Goal: Task Accomplishment & Management: Use online tool/utility

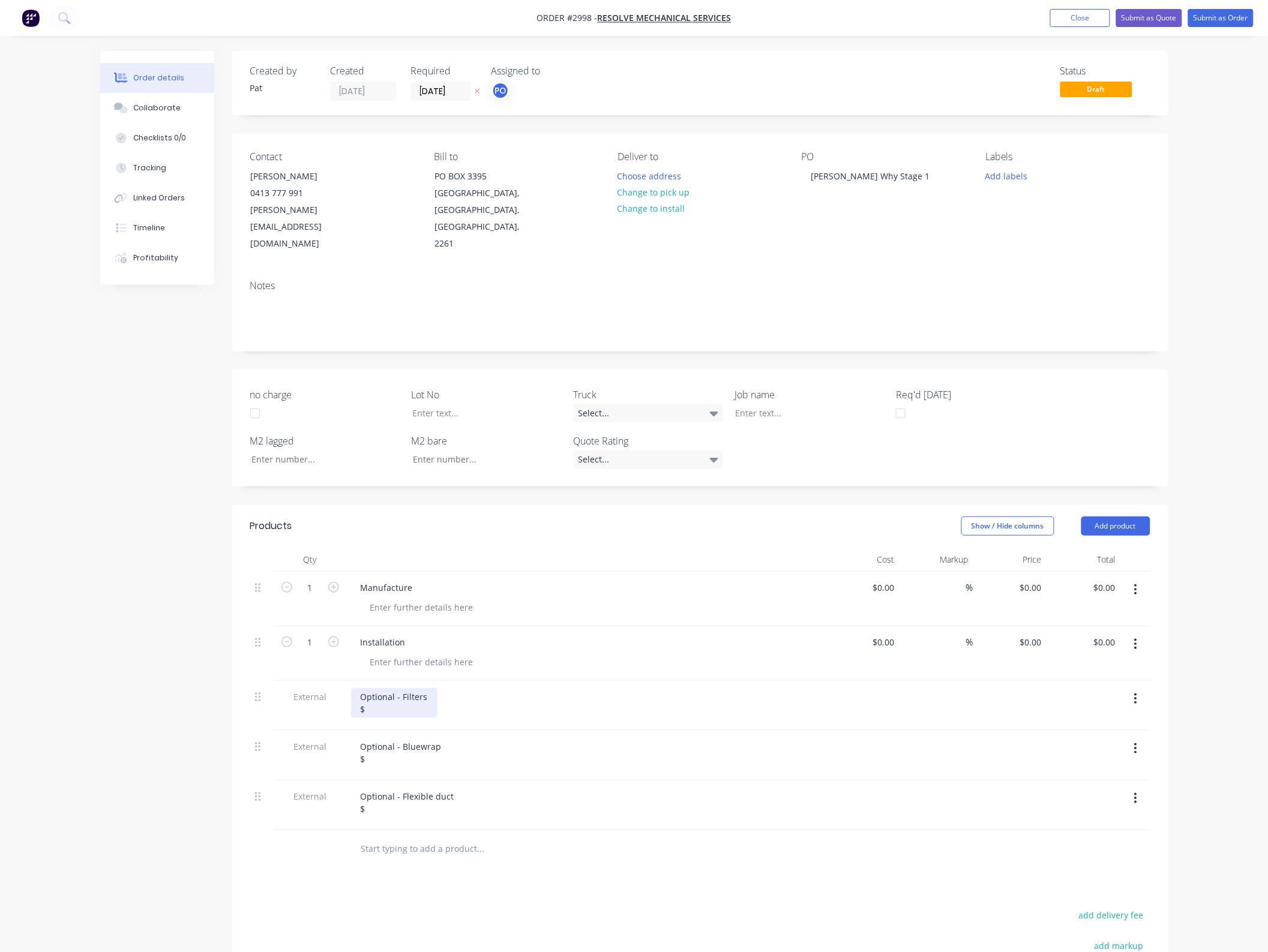
click at [420, 688] on div "Optional - Filters $" at bounding box center [394, 703] width 87 height 30
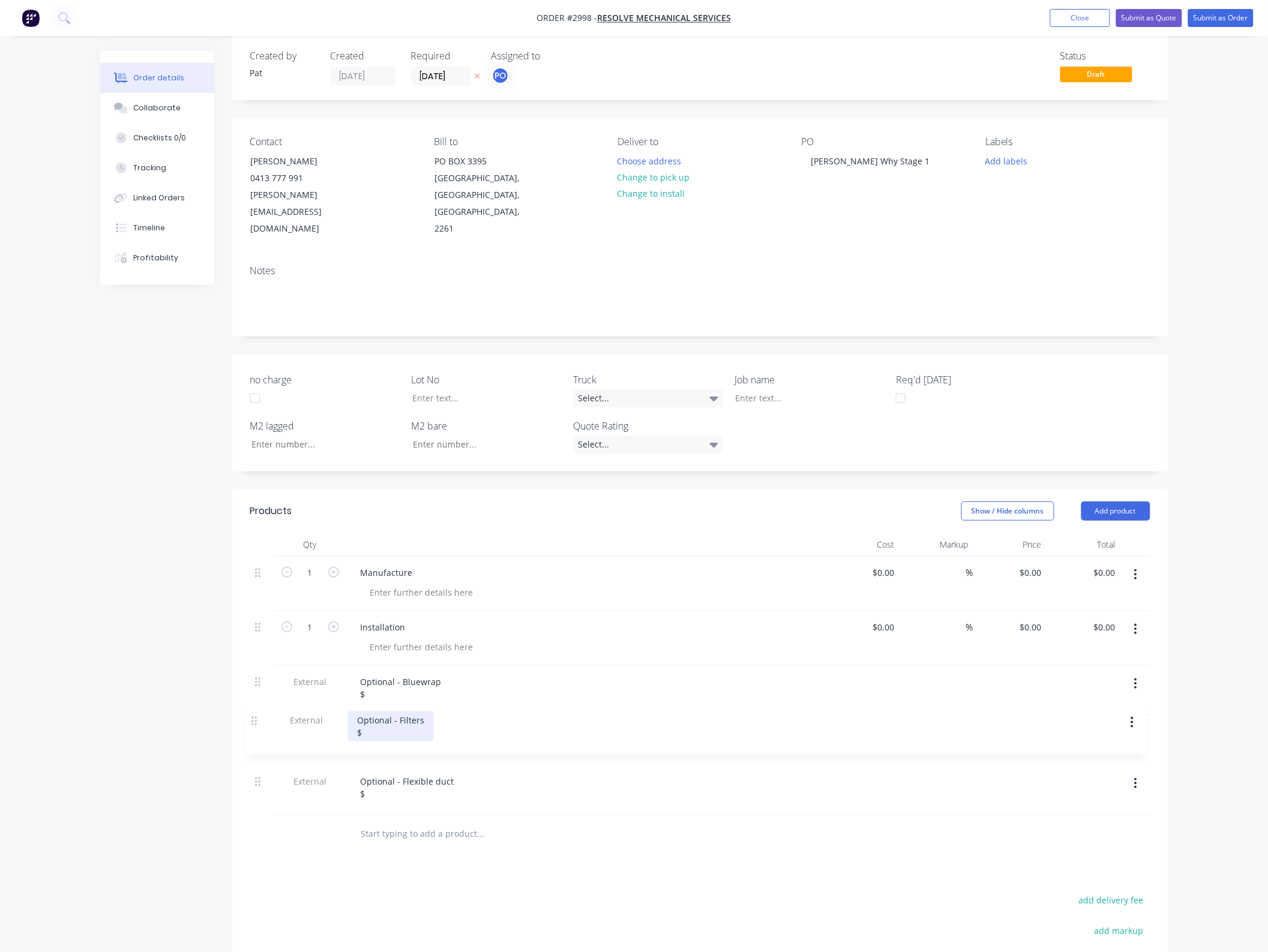
drag, startPoint x: 262, startPoint y: 660, endPoint x: 258, endPoint y: 721, distance: 61.1
click at [258, 721] on div "1 Manufacture $0.00 $0.00 % $0.00 $0.00 $0.00 $0.00 1 Installation $0.00 $0.00 …" at bounding box center [700, 686] width 900 height 259
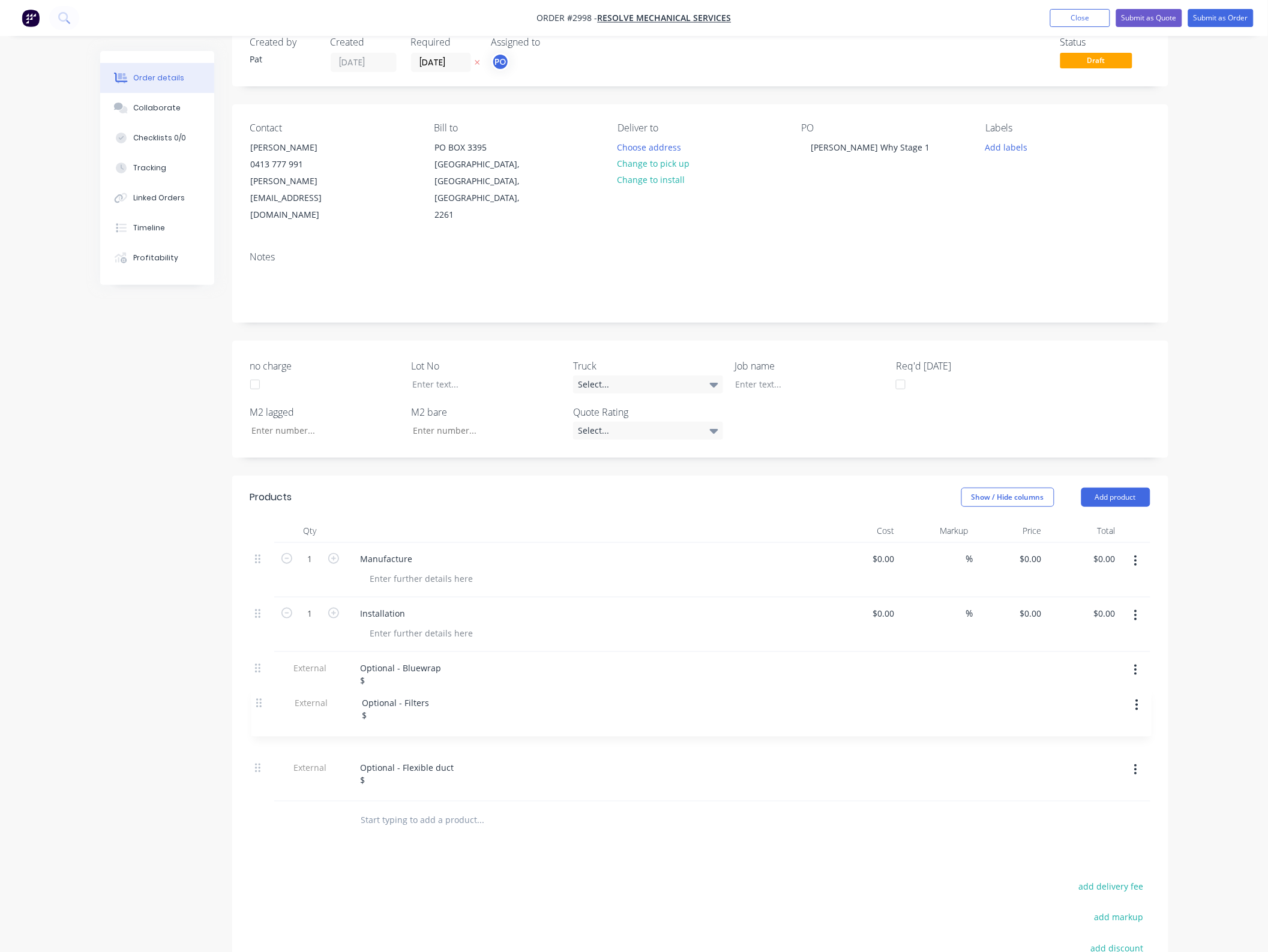
drag, startPoint x: 254, startPoint y: 746, endPoint x: 257, endPoint y: 702, distance: 44.1
click at [257, 702] on div "1 Manufacture $0.00 $0.00 % $0.00 $0.00 $0.00 $0.00 1 Installation $0.00 $0.00 …" at bounding box center [700, 672] width 900 height 259
click at [383, 660] on div "Optional - Bluewrap $" at bounding box center [401, 675] width 100 height 30
click at [385, 709] on div "Optional - Filters $" at bounding box center [394, 724] width 87 height 30
click at [385, 757] on div "Optional - Flexible duct $" at bounding box center [586, 776] width 480 height 49
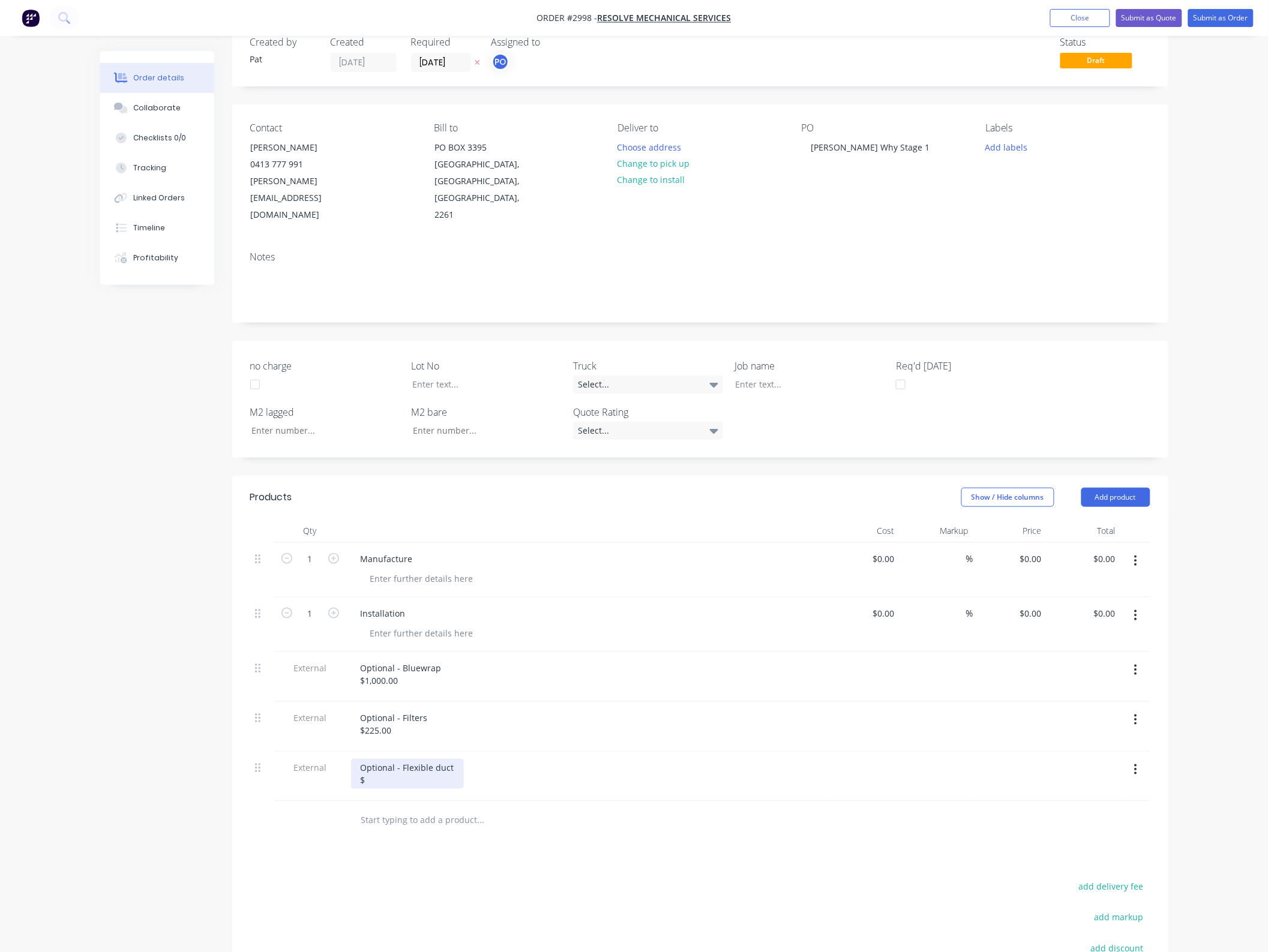
click at [388, 759] on div "Optional - Flexible duct $" at bounding box center [407, 774] width 113 height 30
click at [1118, 551] on input "0.00" at bounding box center [1109, 559] width 23 height 17
type input "37100"
type input "$37,100.00"
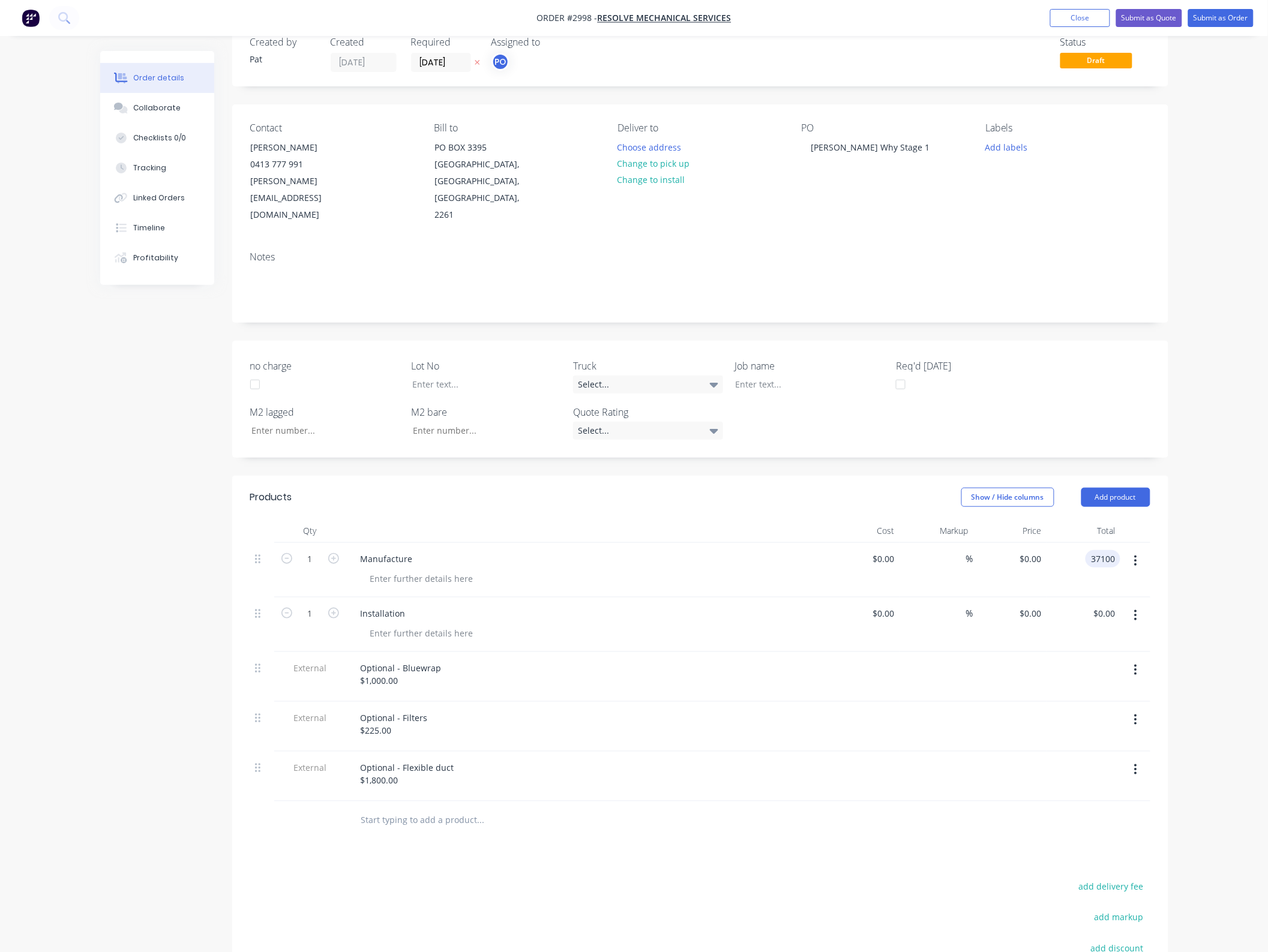
type input "$37,100.00"
click at [768, 482] on header "Products Show / Hide columns Add product" at bounding box center [700, 498] width 936 height 43
click at [180, 458] on div "Created by [PERSON_NAME] Created [DATE] Required [DATE] Assigned to PO Status D…" at bounding box center [634, 584] width 1068 height 1125
